Goal: Contribute content: Contribute content

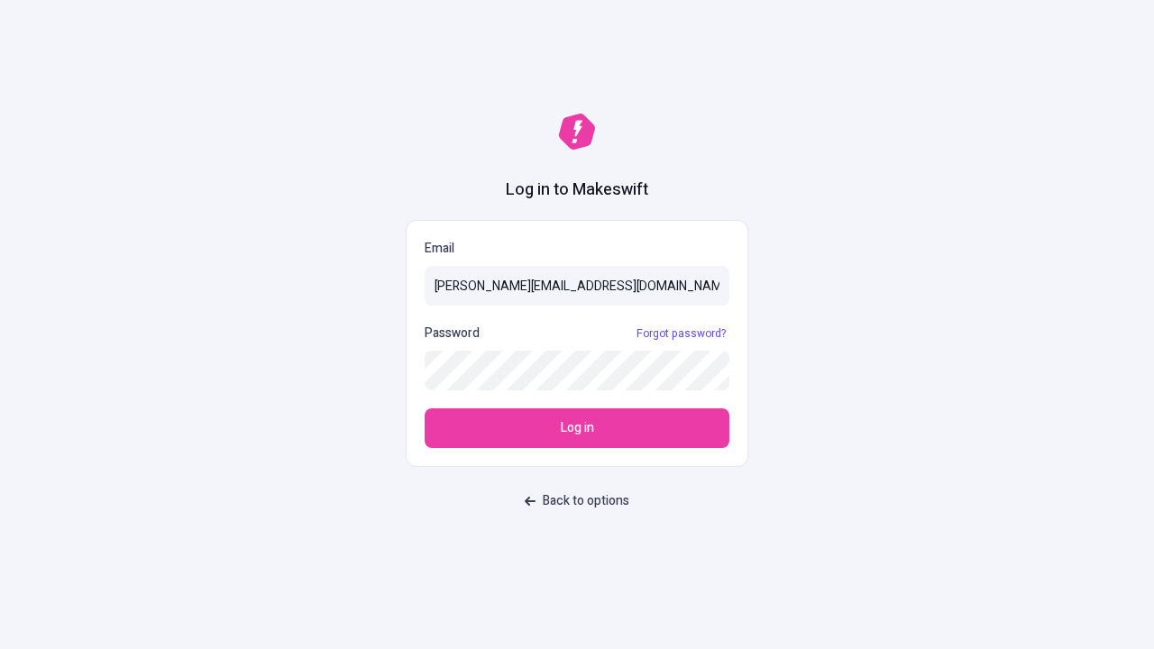
type input "[PERSON_NAME][EMAIL_ADDRESS][DOMAIN_NAME]"
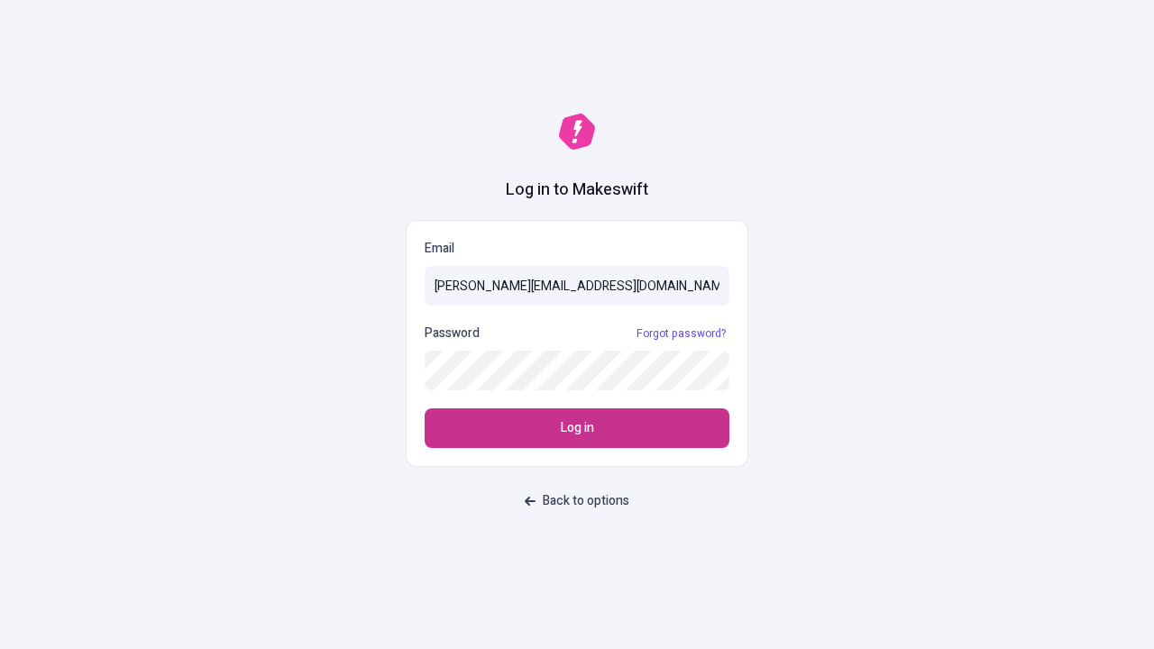
click at [577, 428] on span "Log in" at bounding box center [577, 428] width 33 height 20
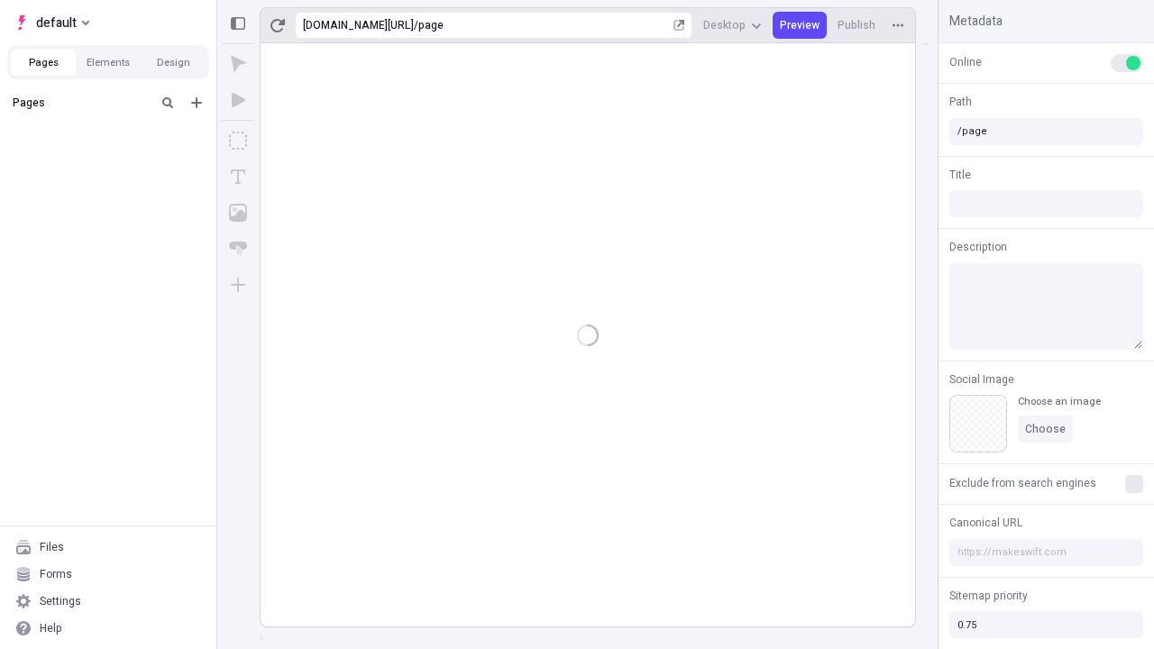
type input "/page"
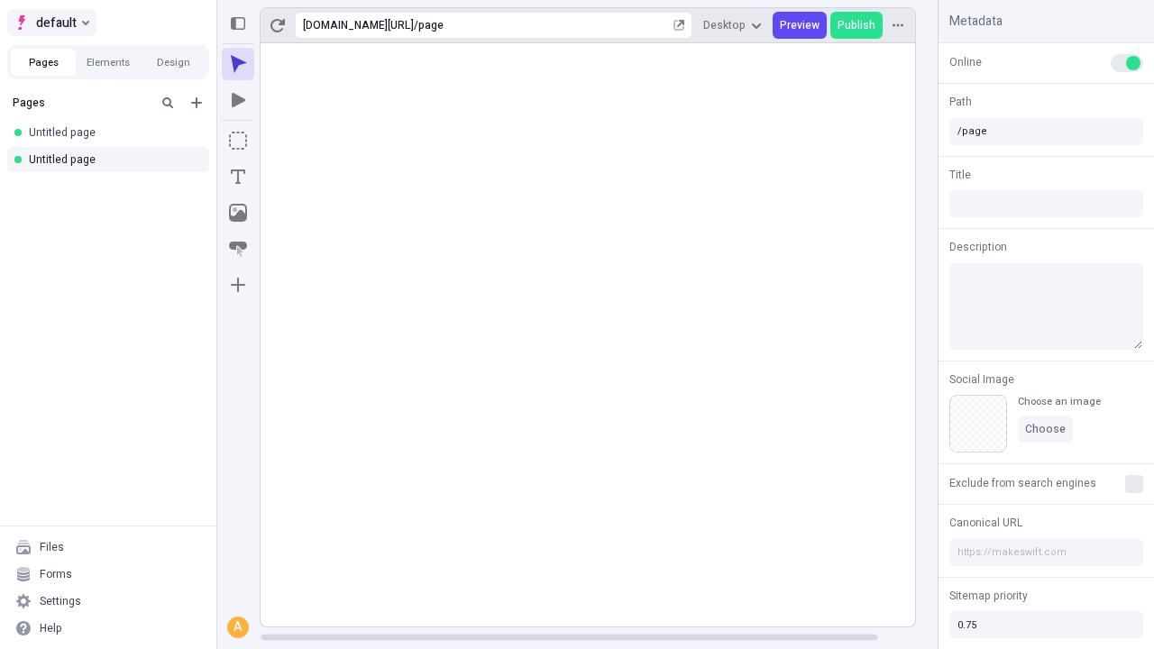
click at [50, 23] on span "default" at bounding box center [56, 23] width 41 height 22
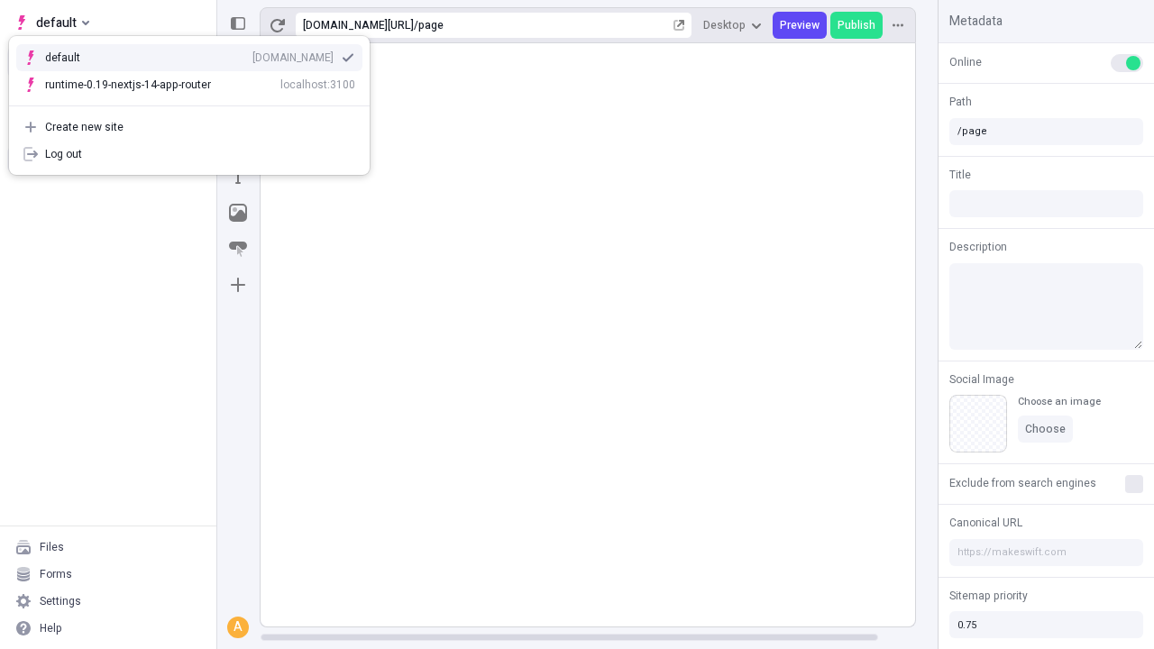
click at [252, 54] on div "qee9k4dy7d.staging.makeswift.site" at bounding box center [292, 57] width 81 height 14
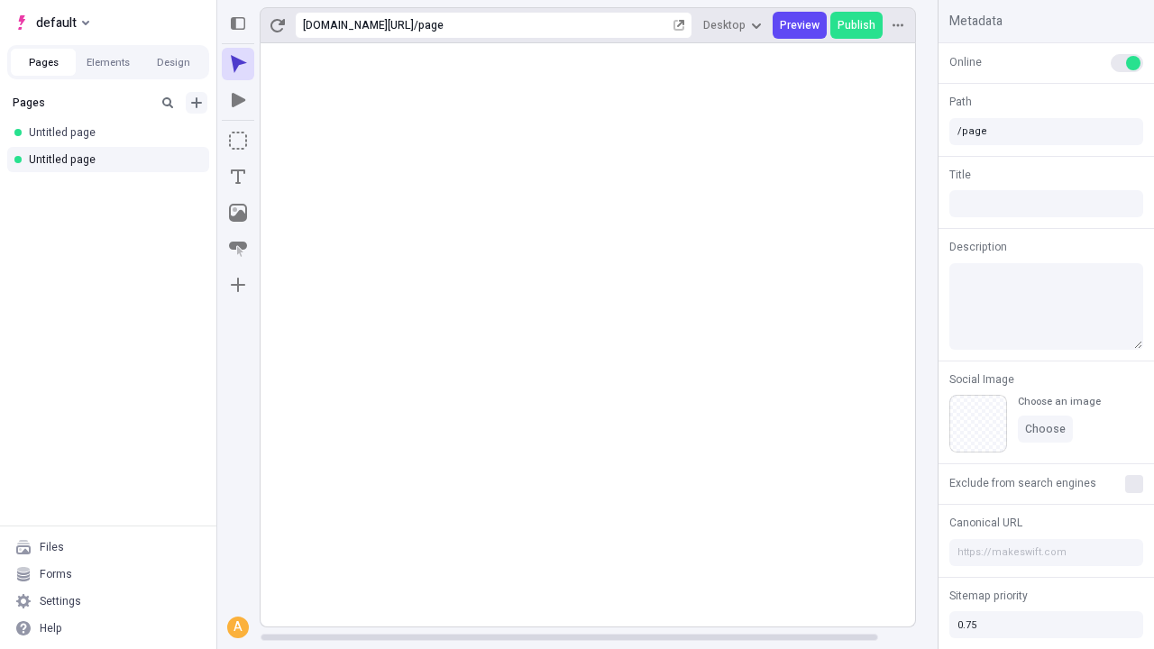
click at [197, 103] on icon "Add new" at bounding box center [196, 102] width 11 height 11
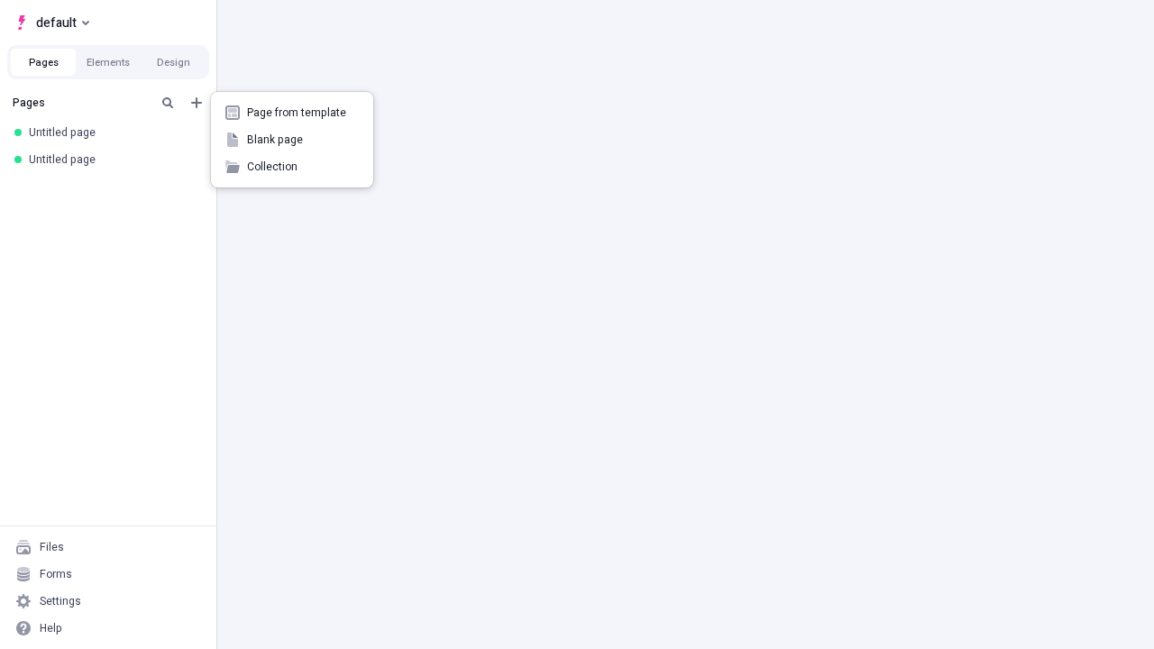
click at [292, 140] on span "Blank page" at bounding box center [303, 140] width 112 height 14
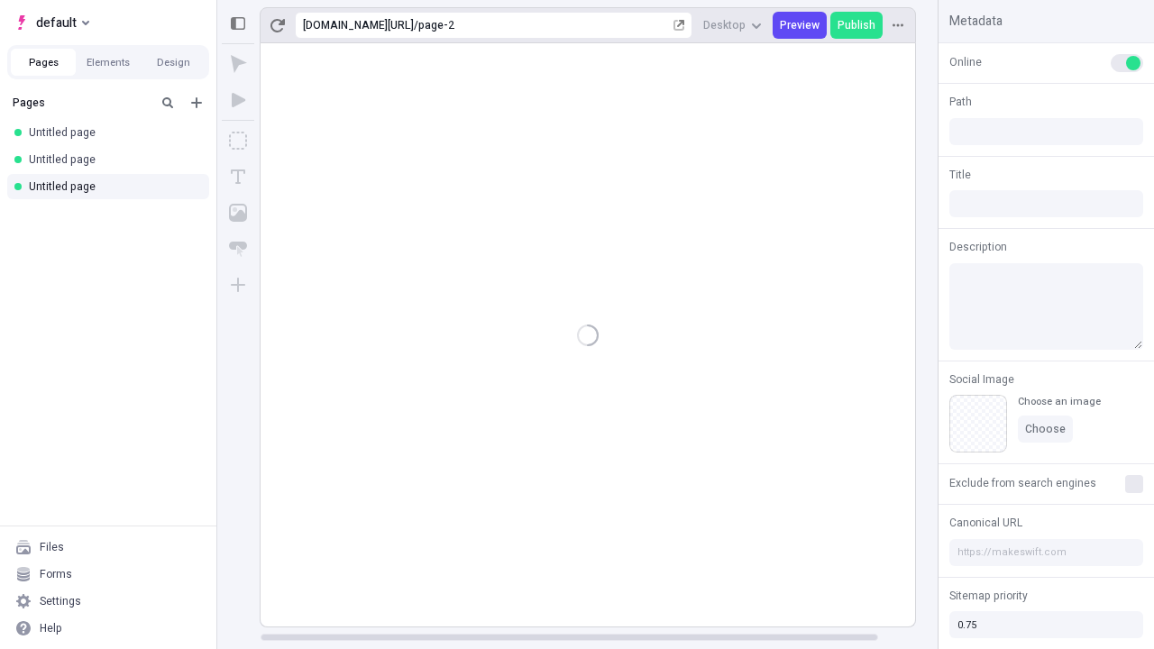
type input "/page-2"
click at [238, 141] on icon "Box" at bounding box center [238, 141] width 18 height 18
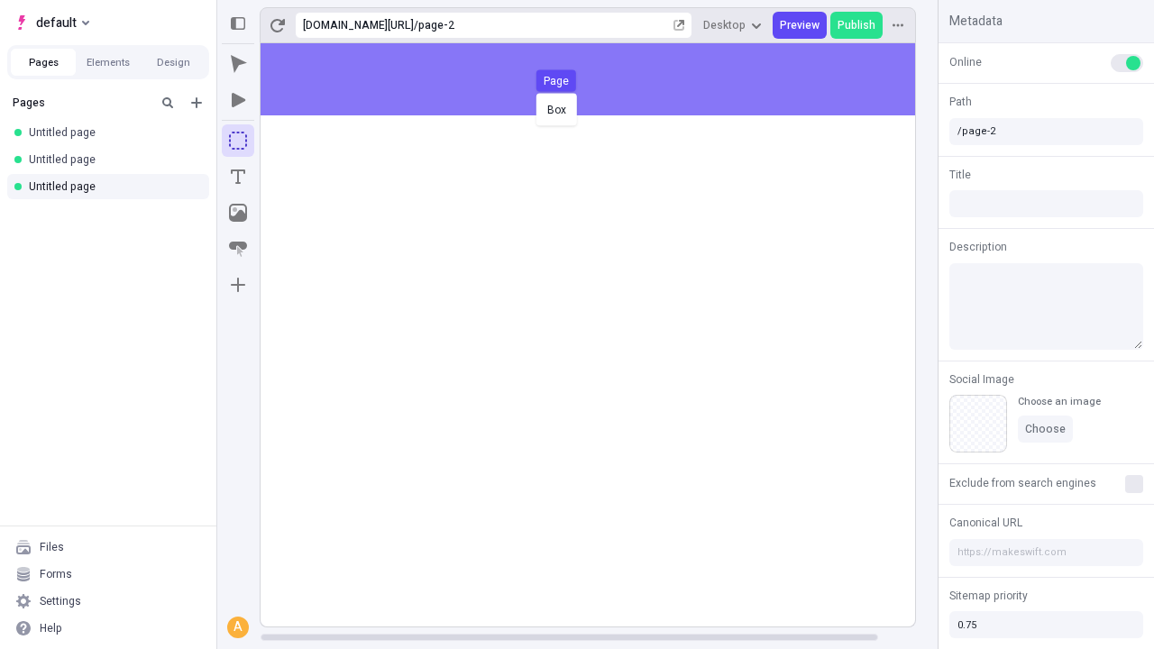
click at [606, 79] on div "Box Page" at bounding box center [577, 324] width 1154 height 649
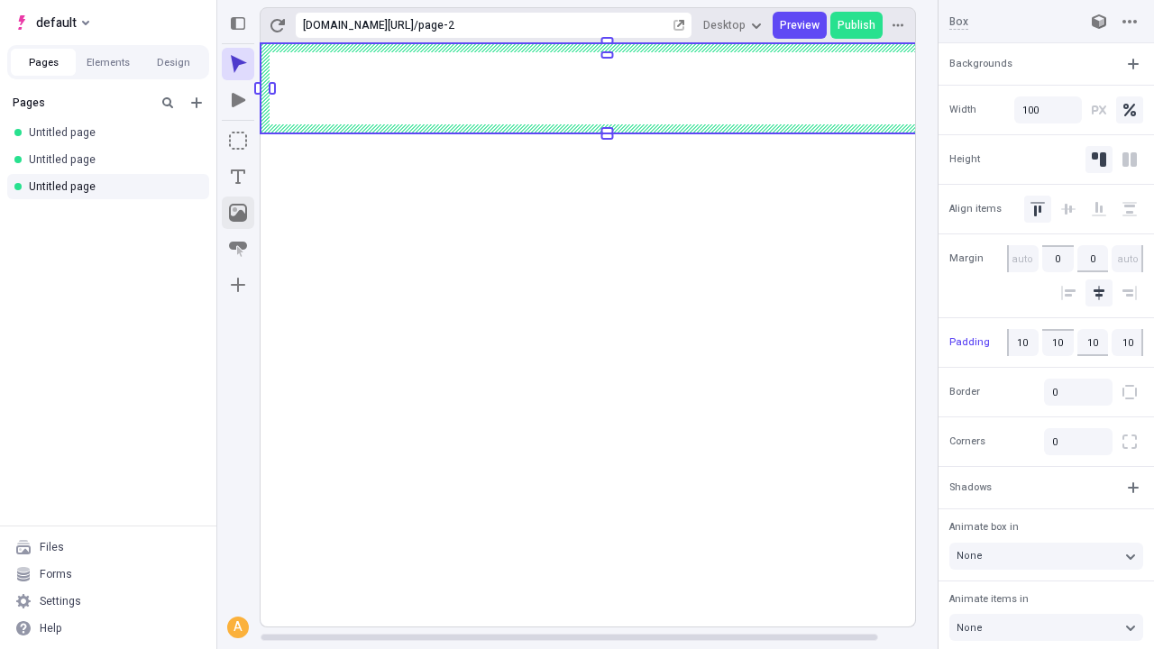
click at [238, 213] on icon "Image" at bounding box center [238, 213] width 18 height 18
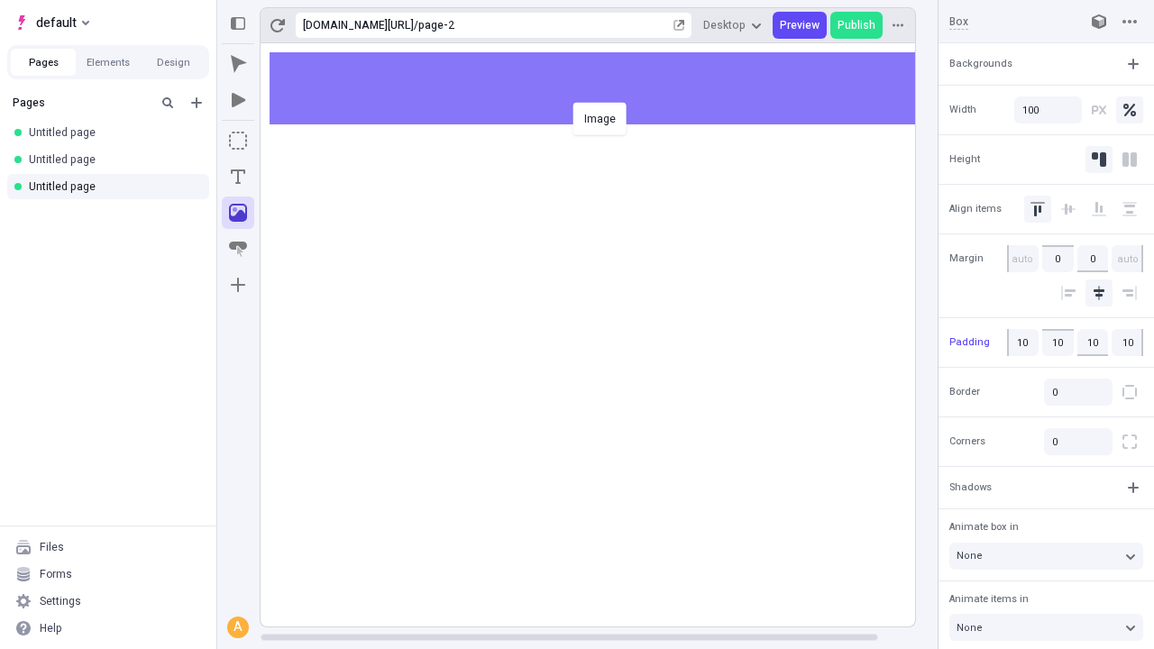
click at [606, 88] on div "Image" at bounding box center [577, 324] width 1154 height 649
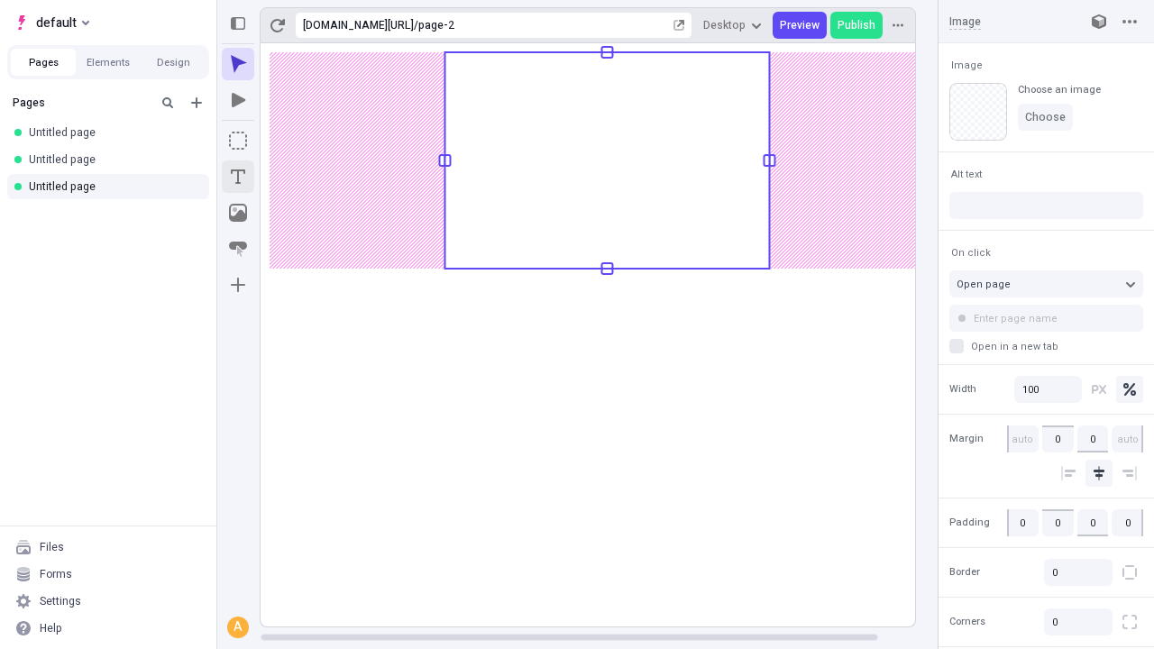
click at [238, 177] on icon "Text" at bounding box center [238, 177] width 14 height 14
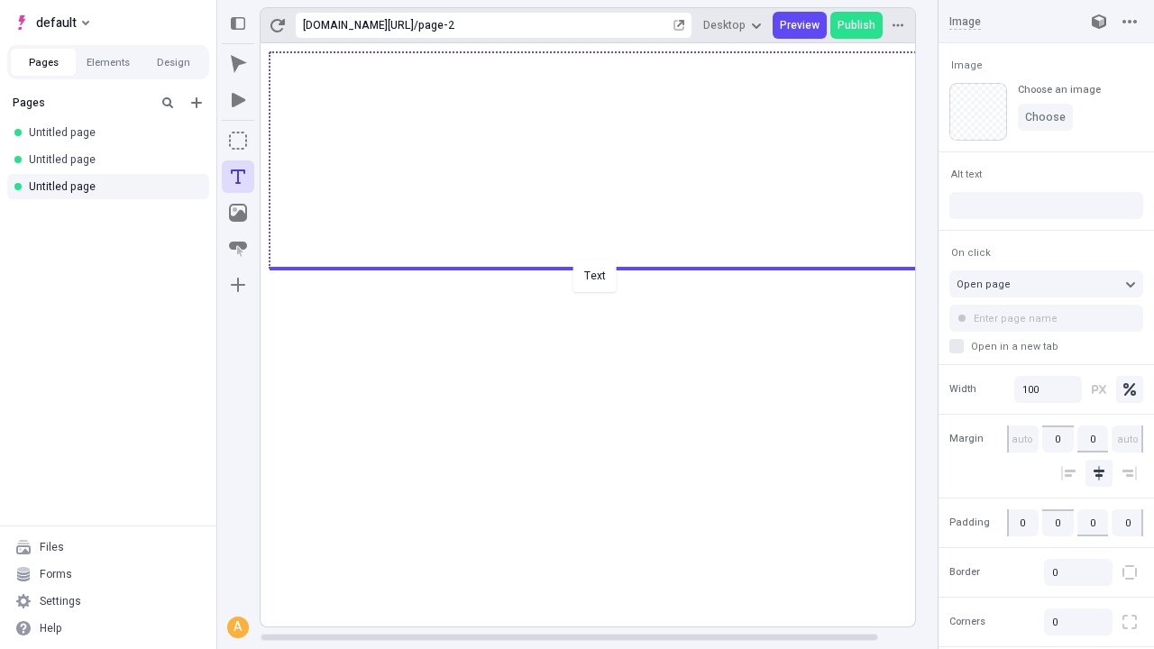
click at [606, 267] on div "Text" at bounding box center [577, 324] width 1154 height 649
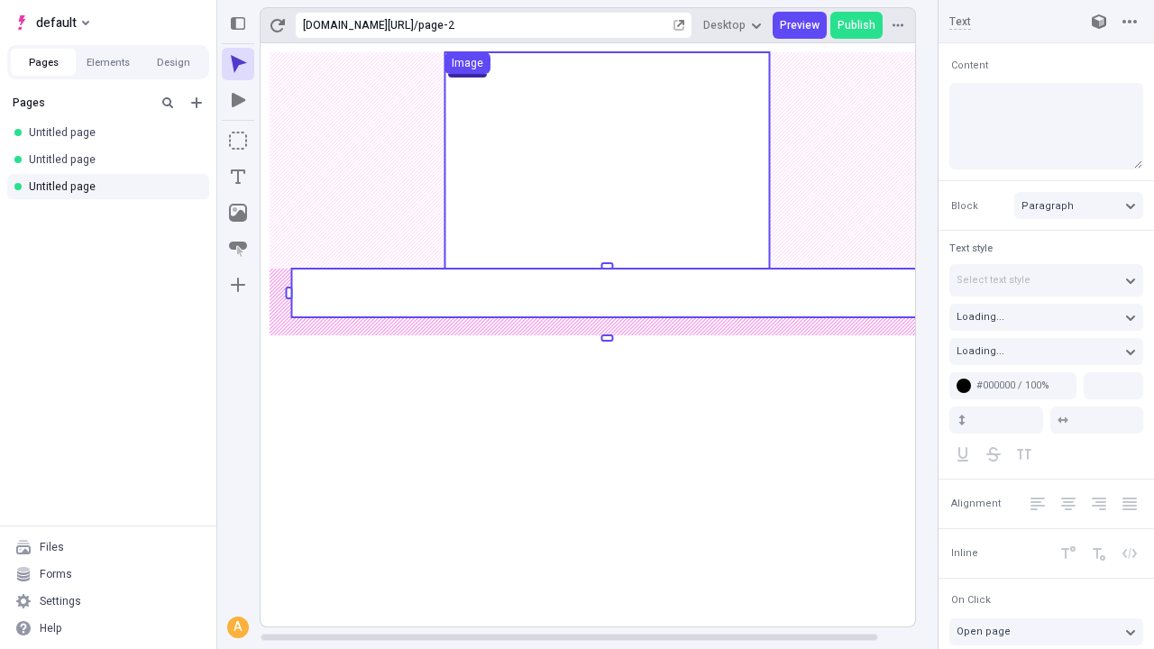
type textarea "Assertively empower fully researched experiences, and competently underwhelm ag…"
type input "18"
type input "1.5"
click at [606, 293] on rect at bounding box center [606, 293] width 631 height 49
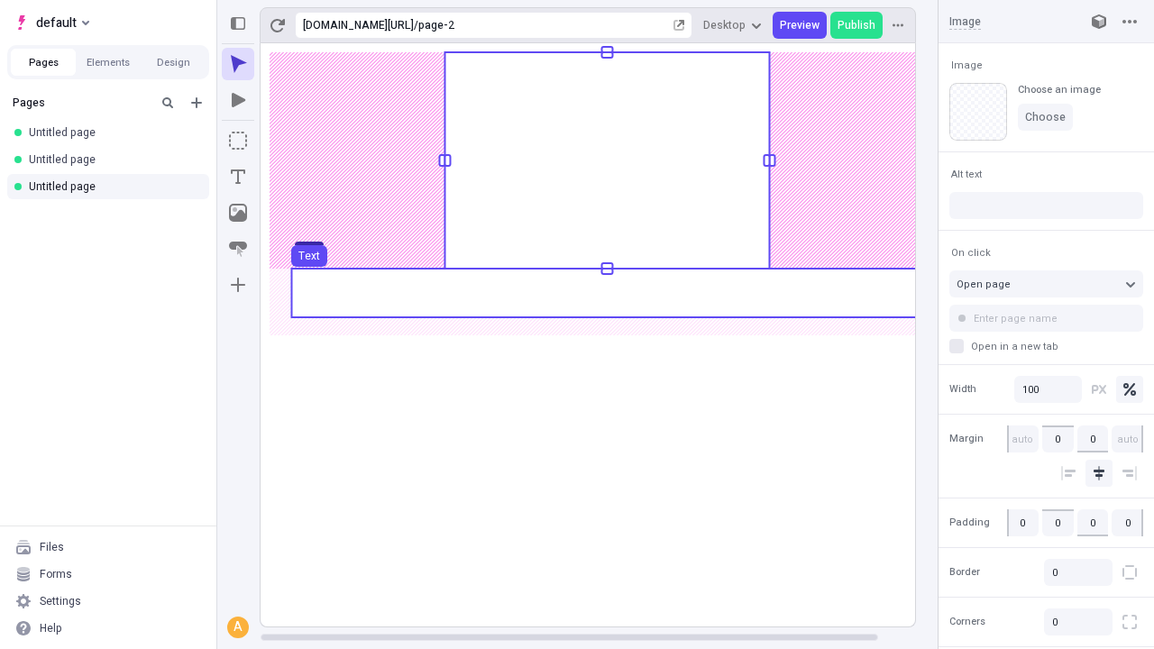
click at [606, 293] on use at bounding box center [606, 293] width 631 height 49
click at [606, 293] on g "Page Box Text" at bounding box center [607, 331] width 693 height 591
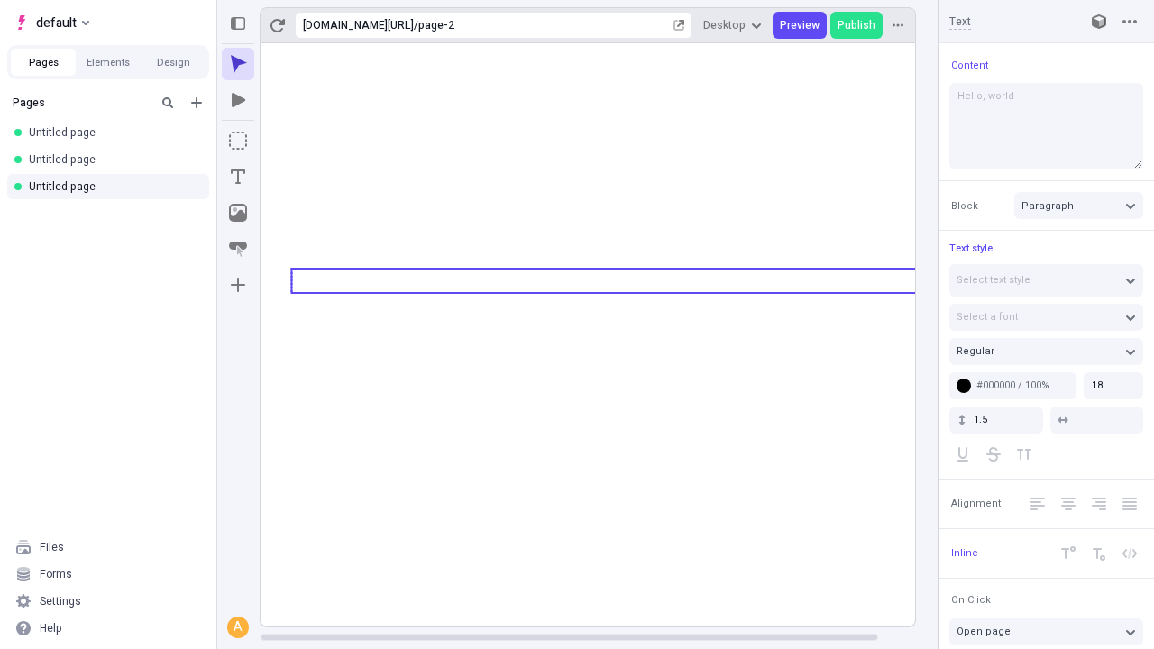
type textarea "Hello, world!"
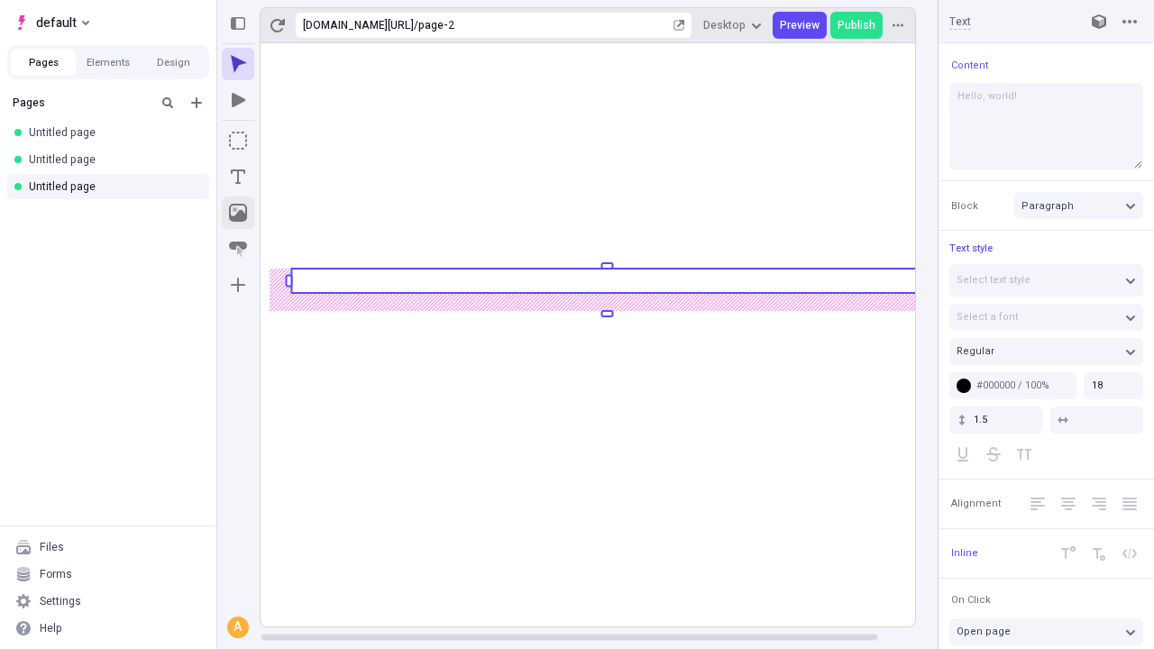
click at [238, 213] on icon "Image" at bounding box center [238, 213] width 18 height 18
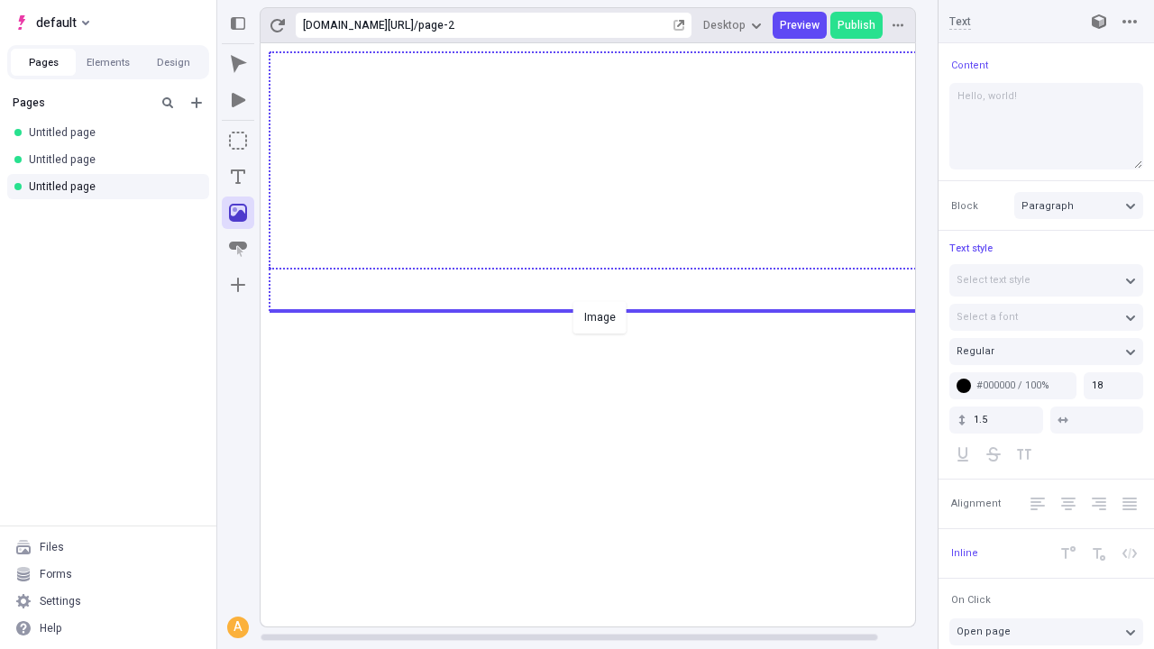
click at [606, 309] on div "Image" at bounding box center [577, 324] width 1154 height 649
